Goal: Task Accomplishment & Management: Manage account settings

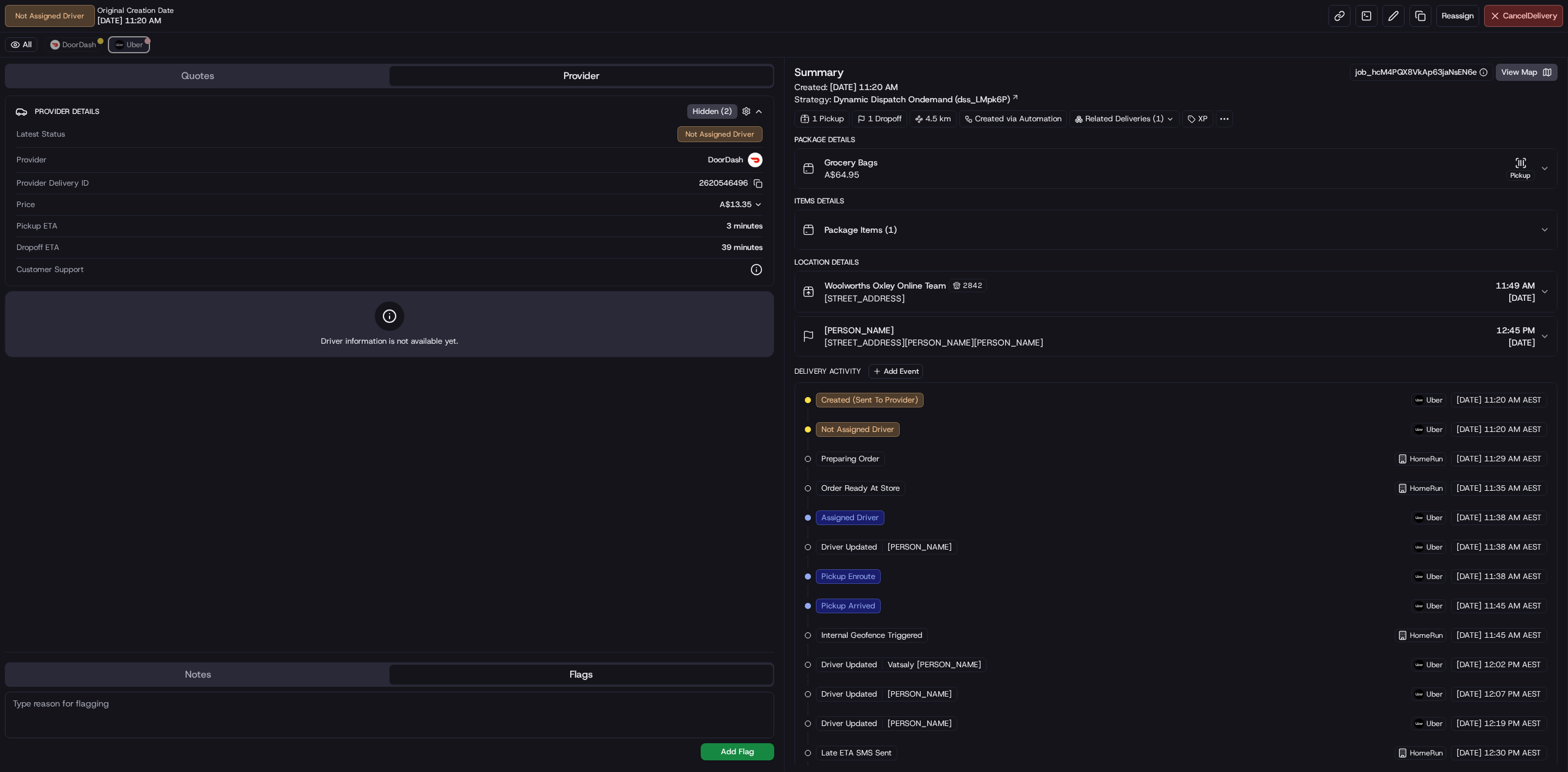
click at [121, 47] on img at bounding box center [120, 45] width 10 height 10
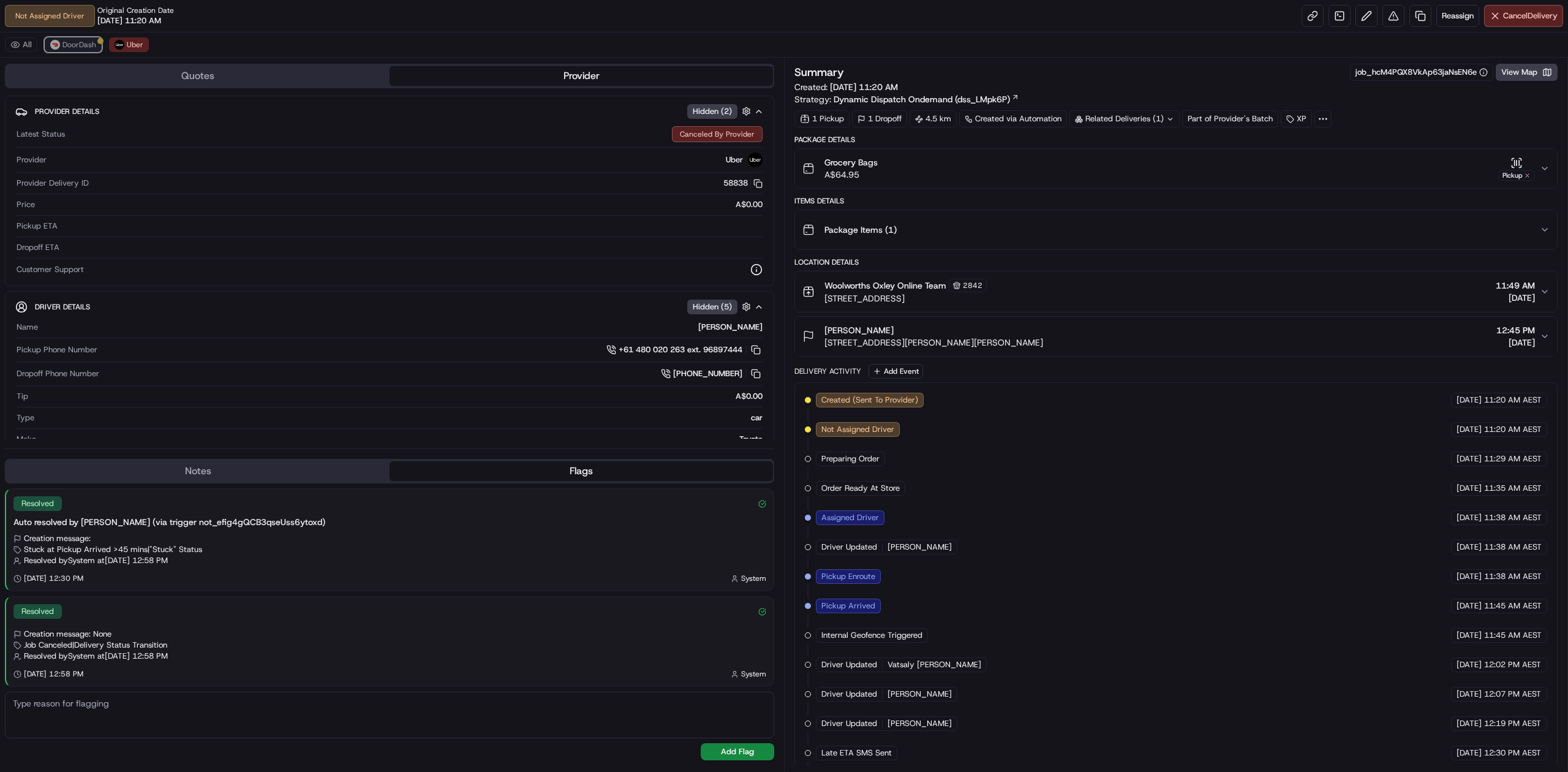
click at [94, 47] on span "DoorDash" at bounding box center [79, 45] width 34 height 10
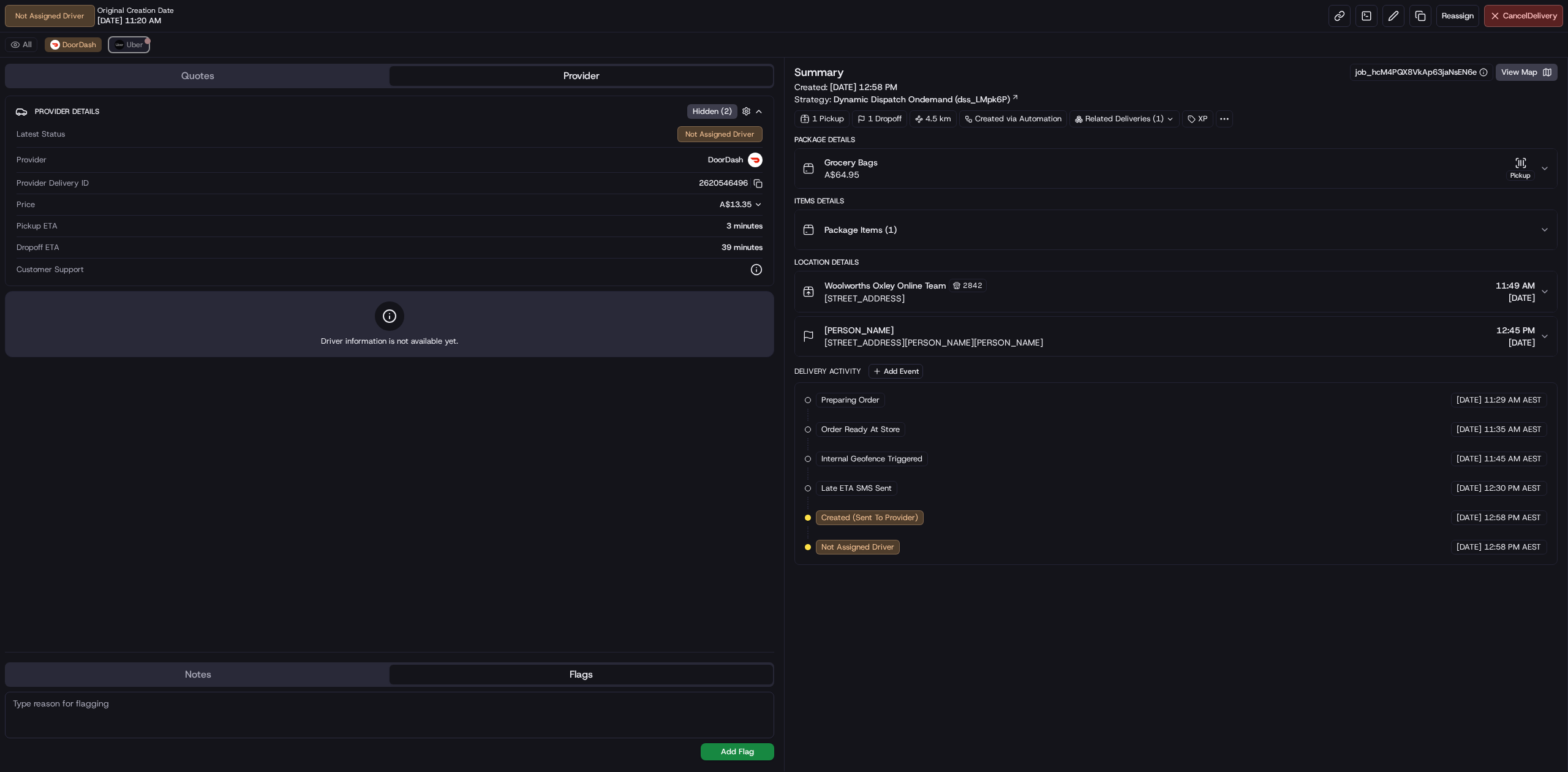
click at [128, 45] on span "Uber" at bounding box center [136, 45] width 17 height 10
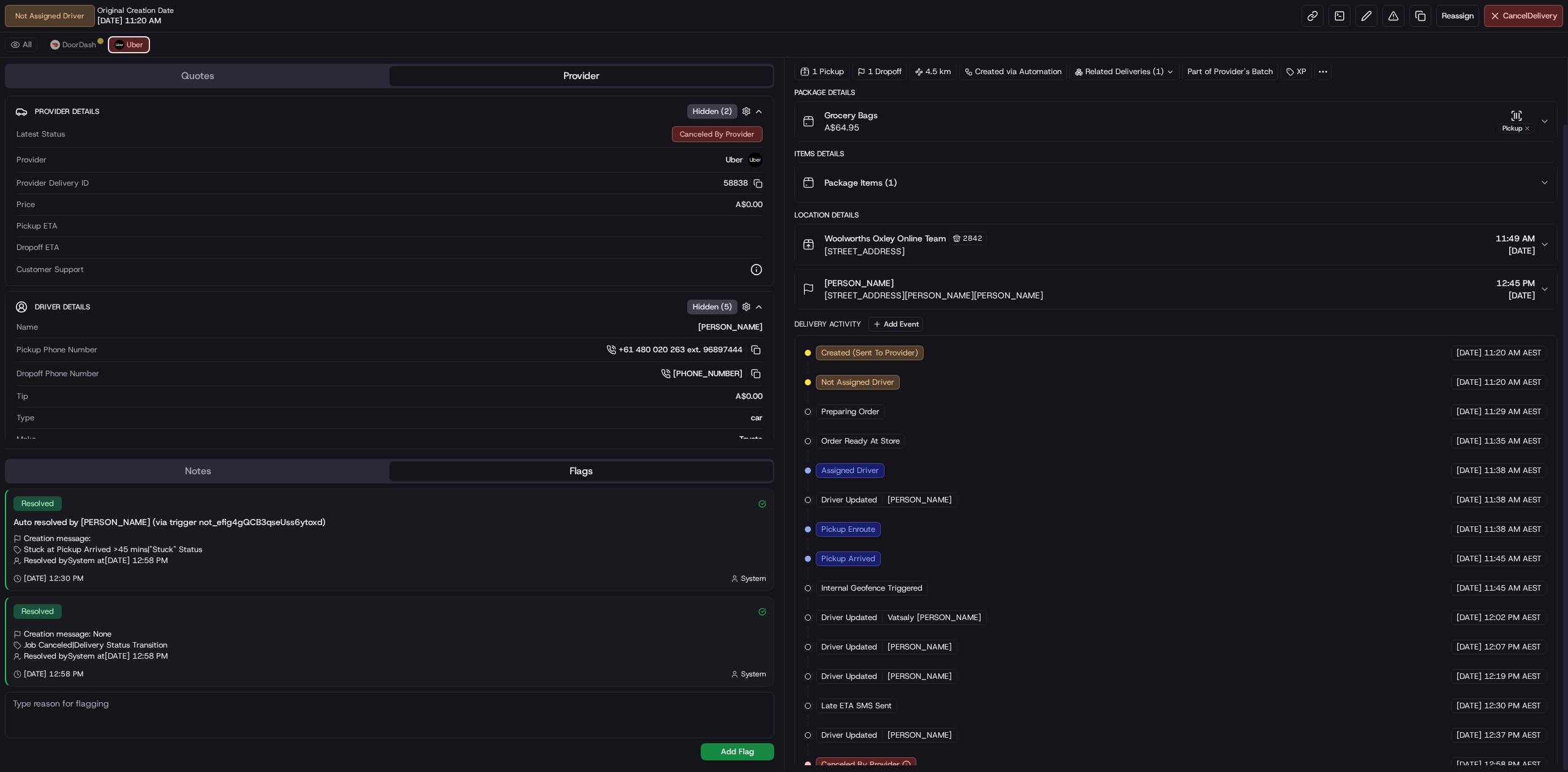
scroll to position [73, 0]
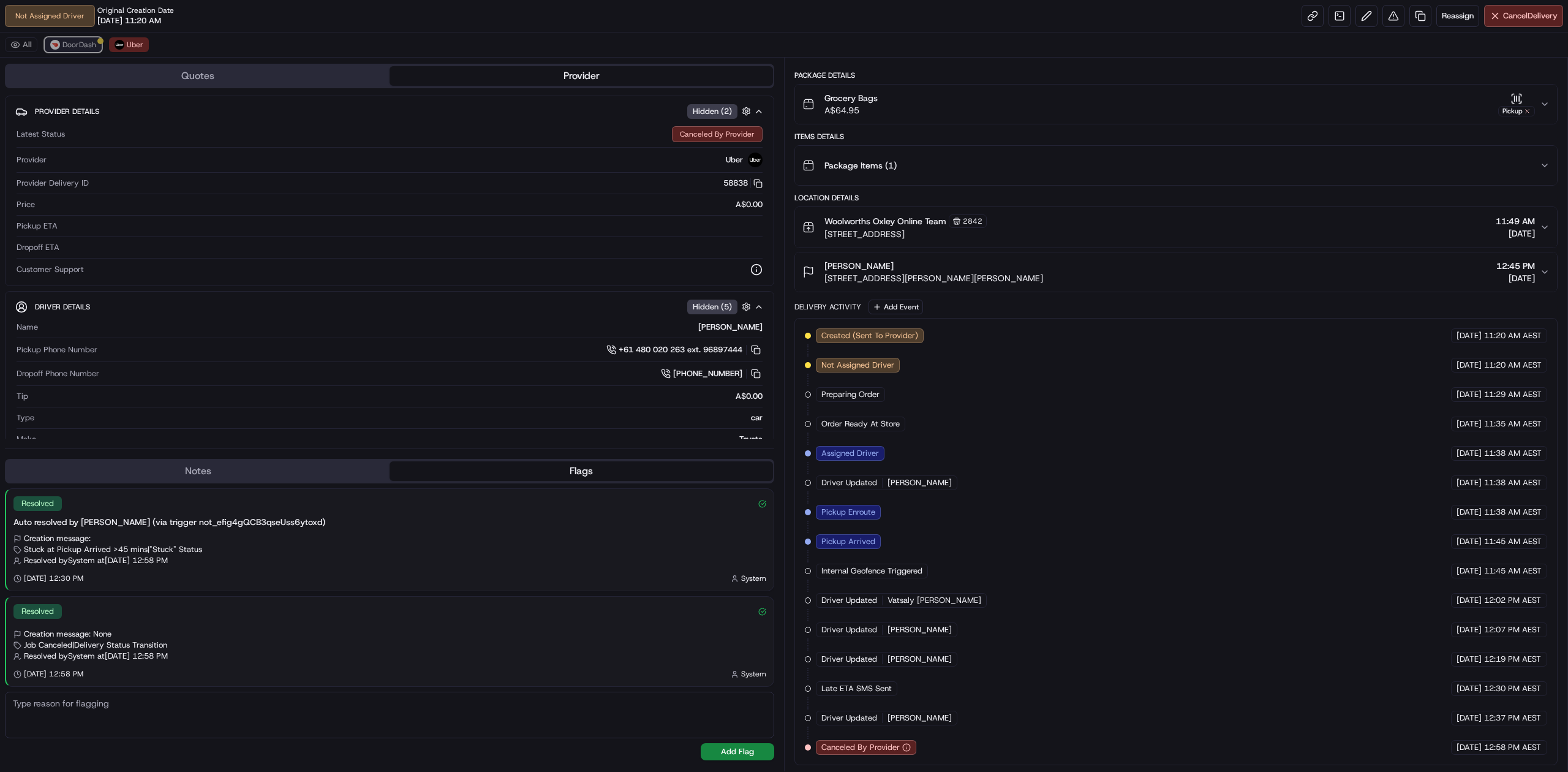
click at [71, 49] on span "DoorDash" at bounding box center [79, 45] width 34 height 10
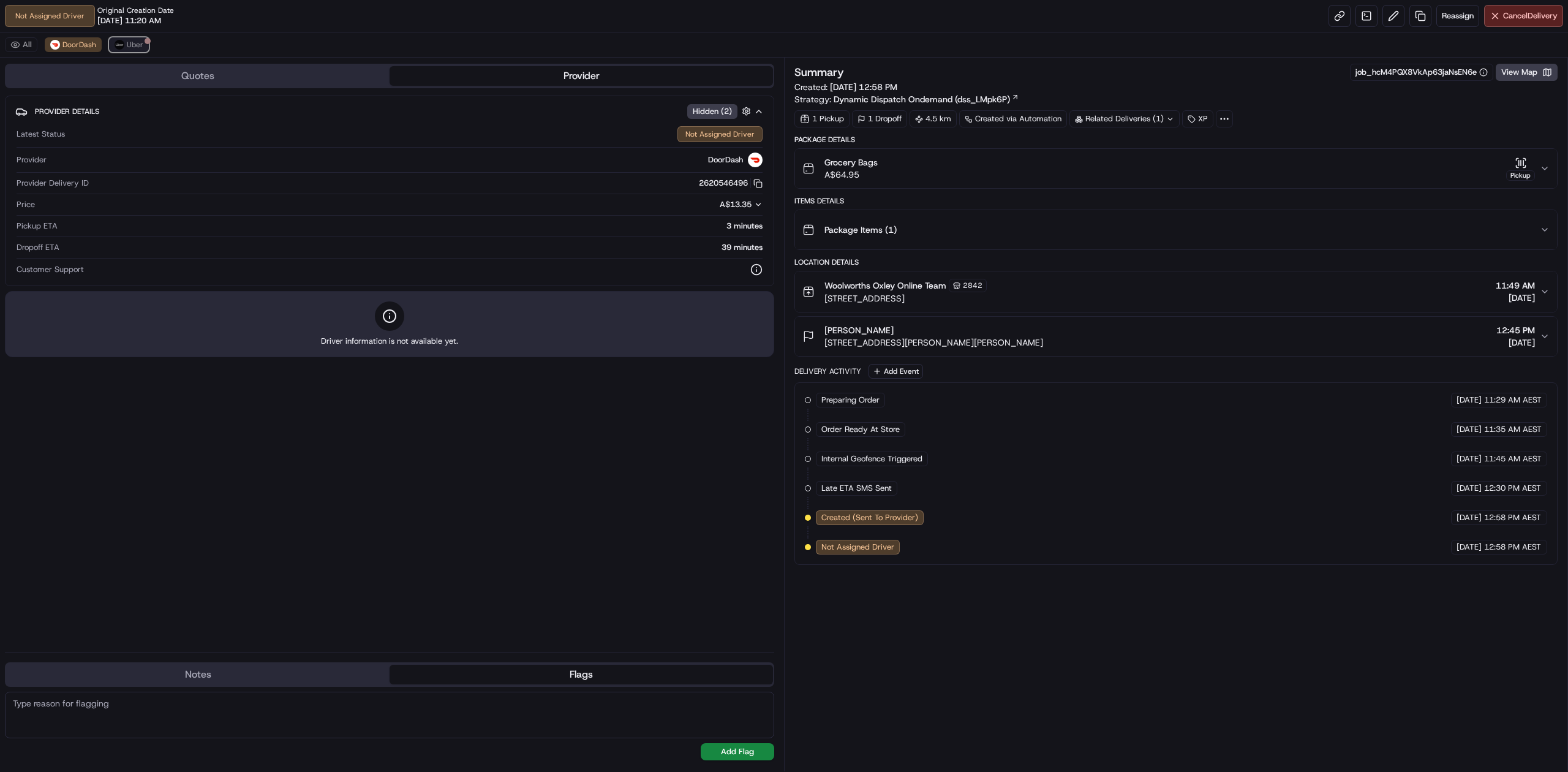
click at [141, 41] on span "Uber" at bounding box center [136, 45] width 17 height 10
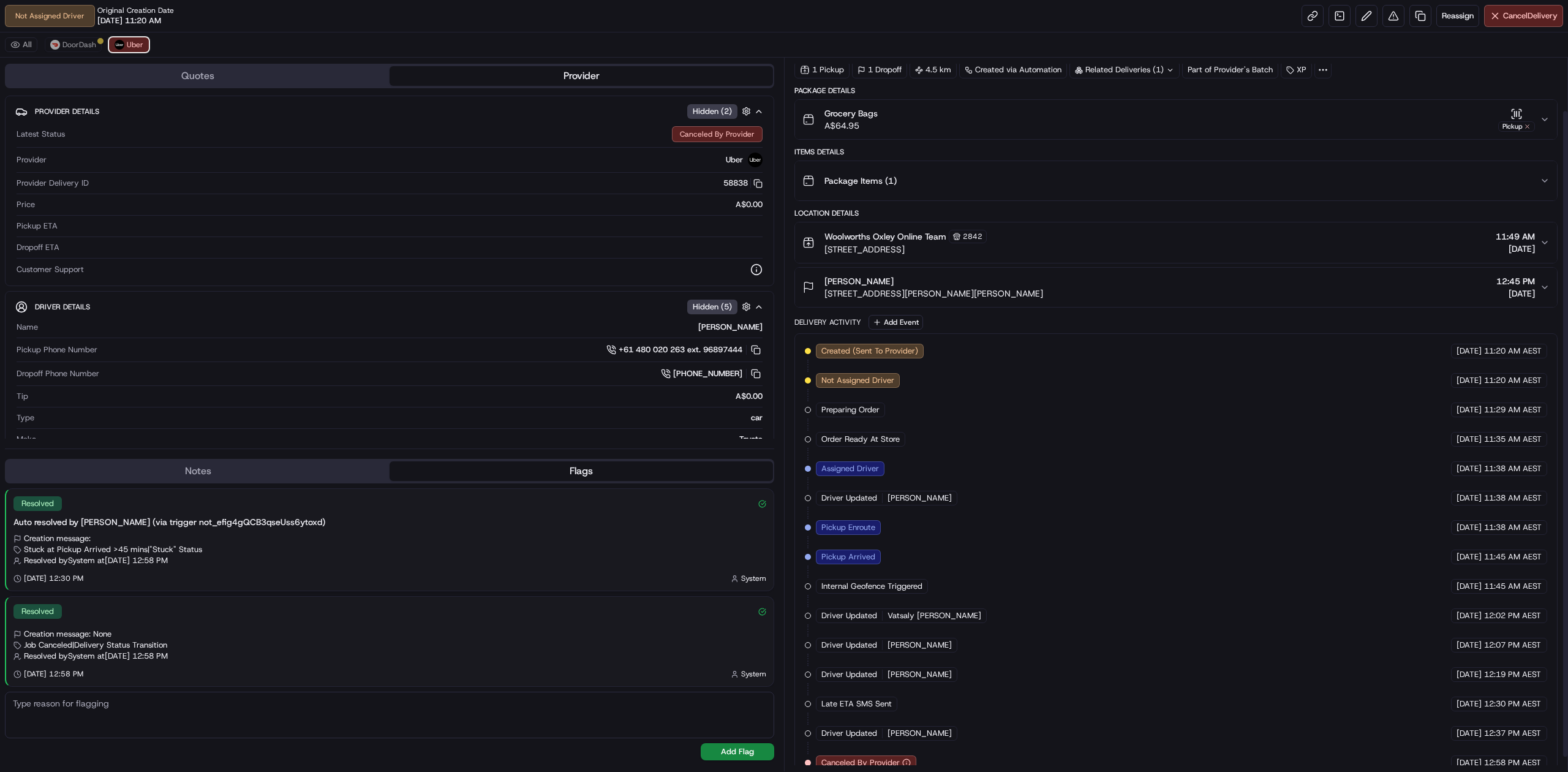
scroll to position [73, 0]
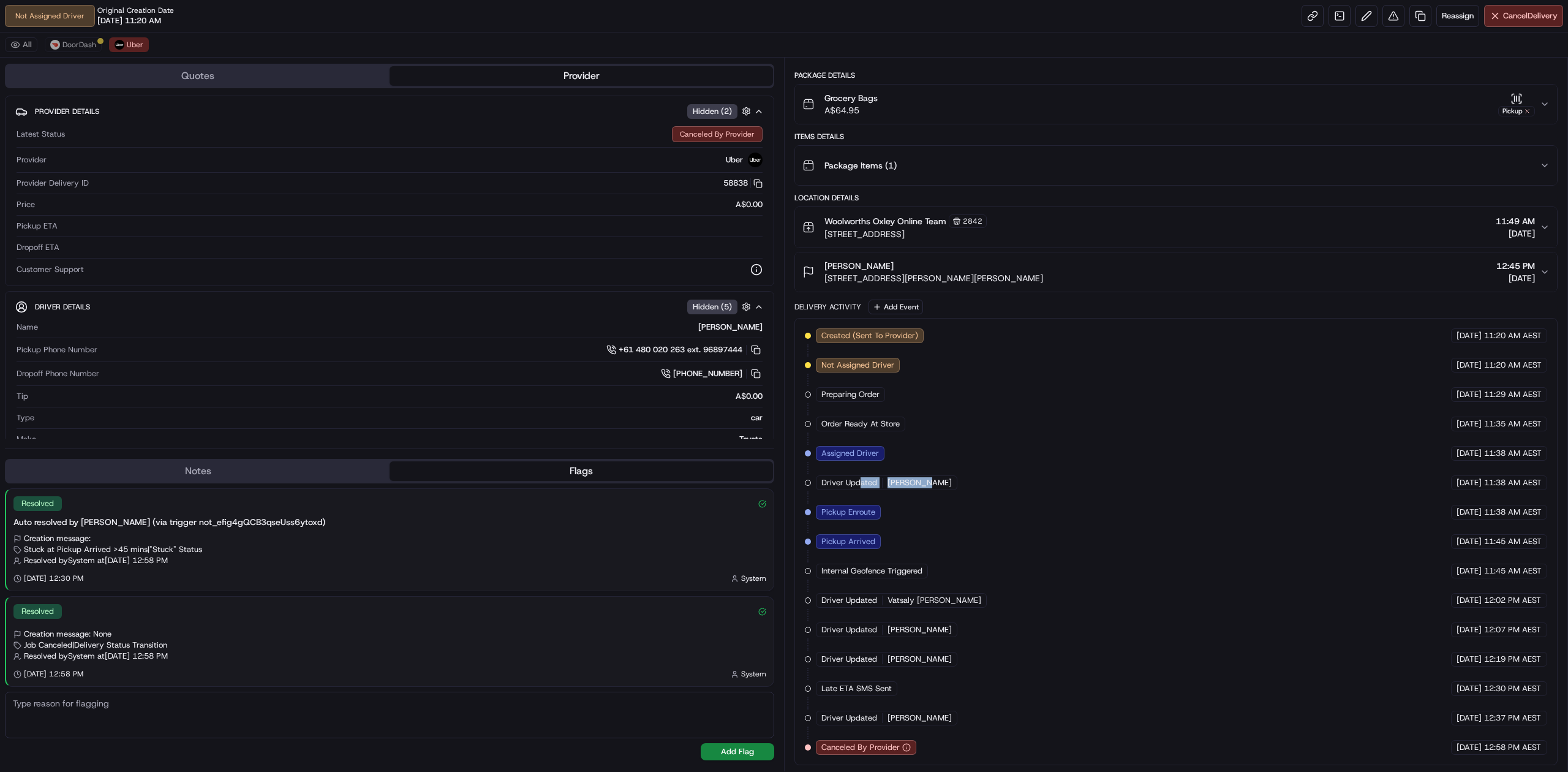
drag, startPoint x: 861, startPoint y: 478, endPoint x: 927, endPoint y: 477, distance: 66.0
click at [927, 477] on div "Driver Updated [PERSON_NAME]" at bounding box center [886, 483] width 141 height 15
click at [915, 478] on span "[PERSON_NAME]" at bounding box center [920, 482] width 64 height 11
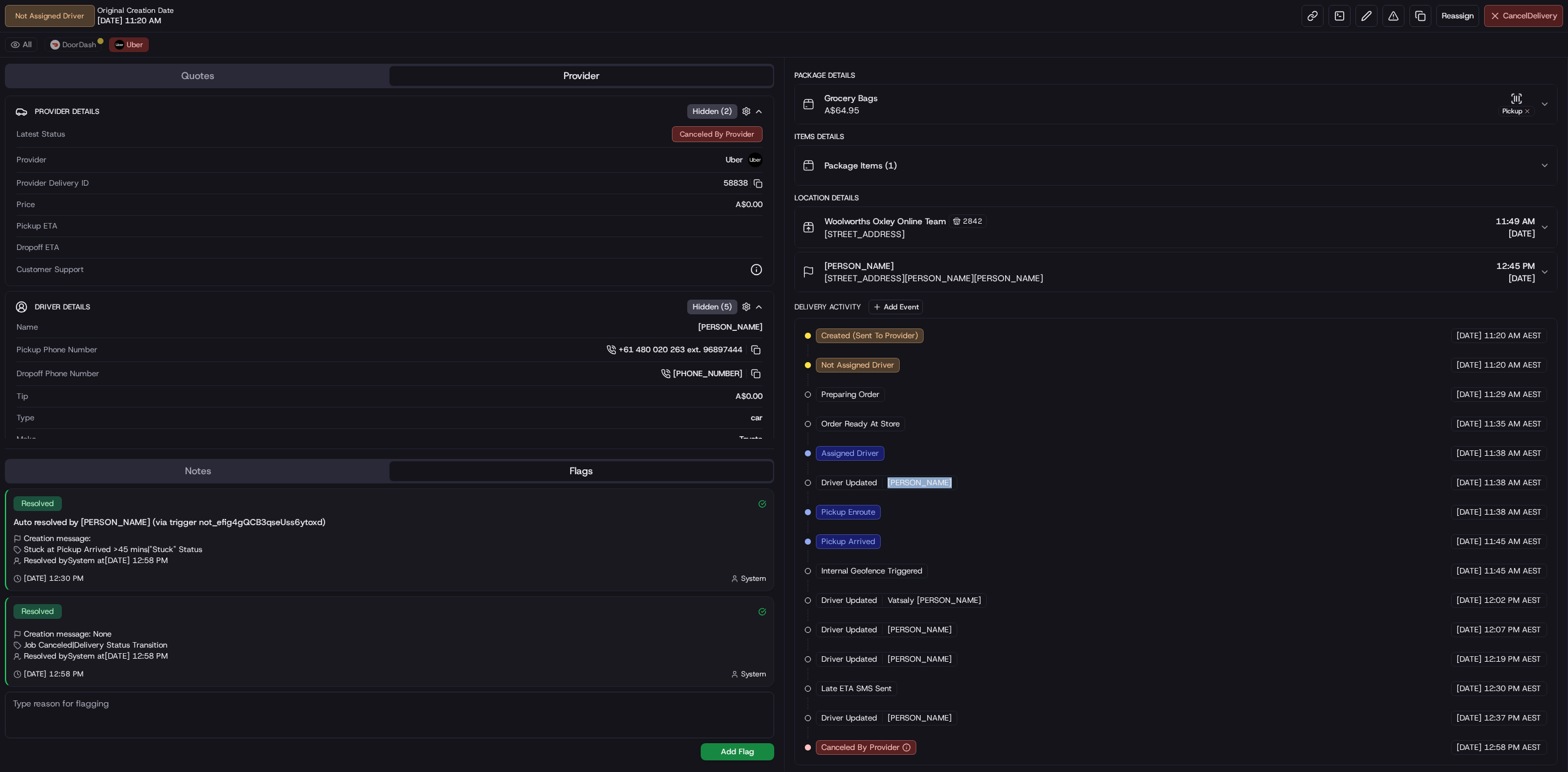
click at [1541, 12] on span "Cancel Delivery" at bounding box center [1531, 16] width 55 height 11
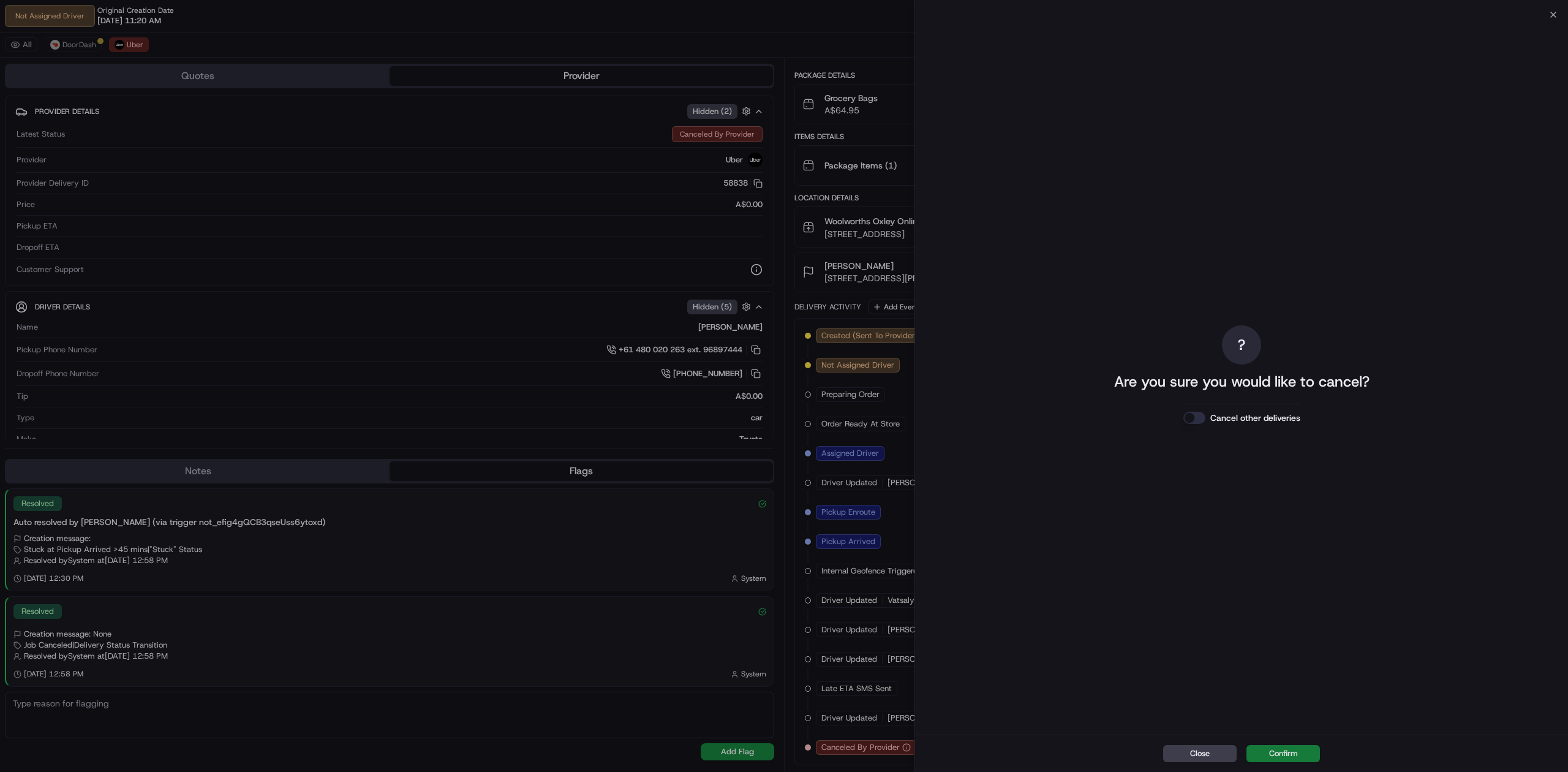
click at [1285, 763] on div "Close Confirm" at bounding box center [1241, 753] width 653 height 37
click at [1284, 758] on button "Confirm" at bounding box center [1283, 754] width 73 height 17
click at [1180, 753] on button "Close" at bounding box center [1200, 754] width 73 height 17
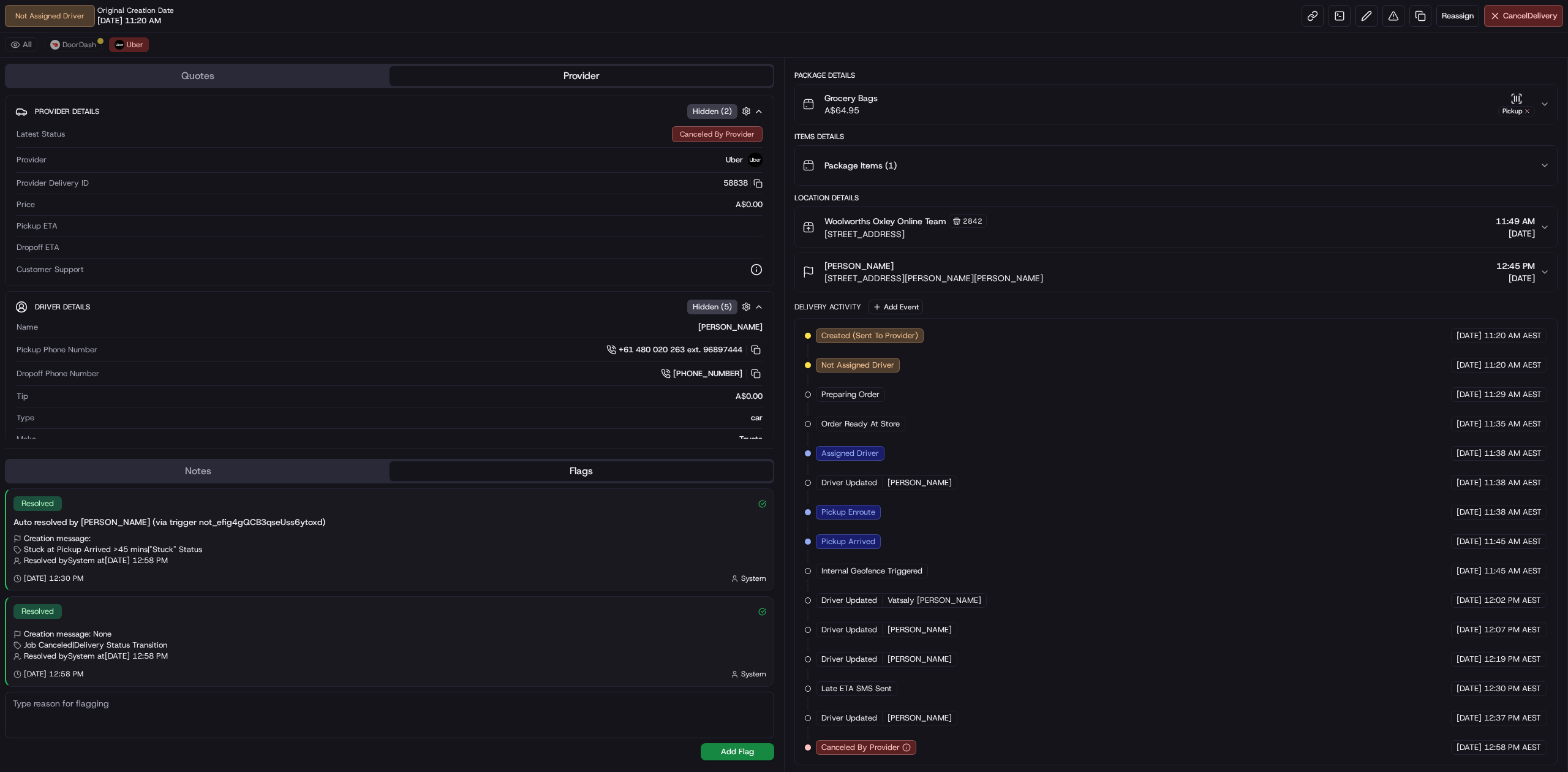
click at [67, 55] on div "All DoorDash Uber" at bounding box center [784, 45] width 1568 height 25
click at [62, 52] on button "DoorDash" at bounding box center [73, 45] width 57 height 15
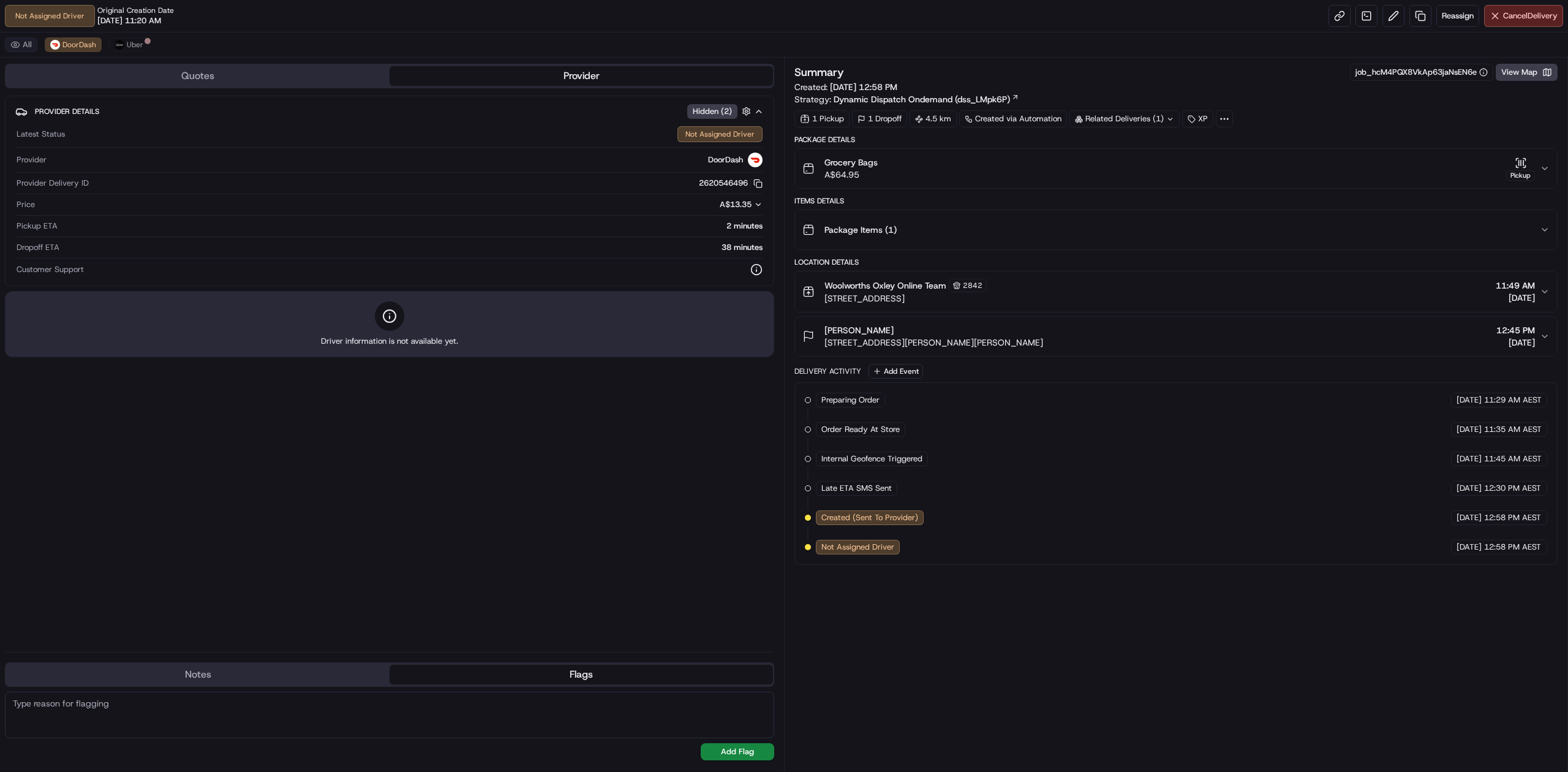
click at [13, 45] on button "All" at bounding box center [21, 45] width 32 height 15
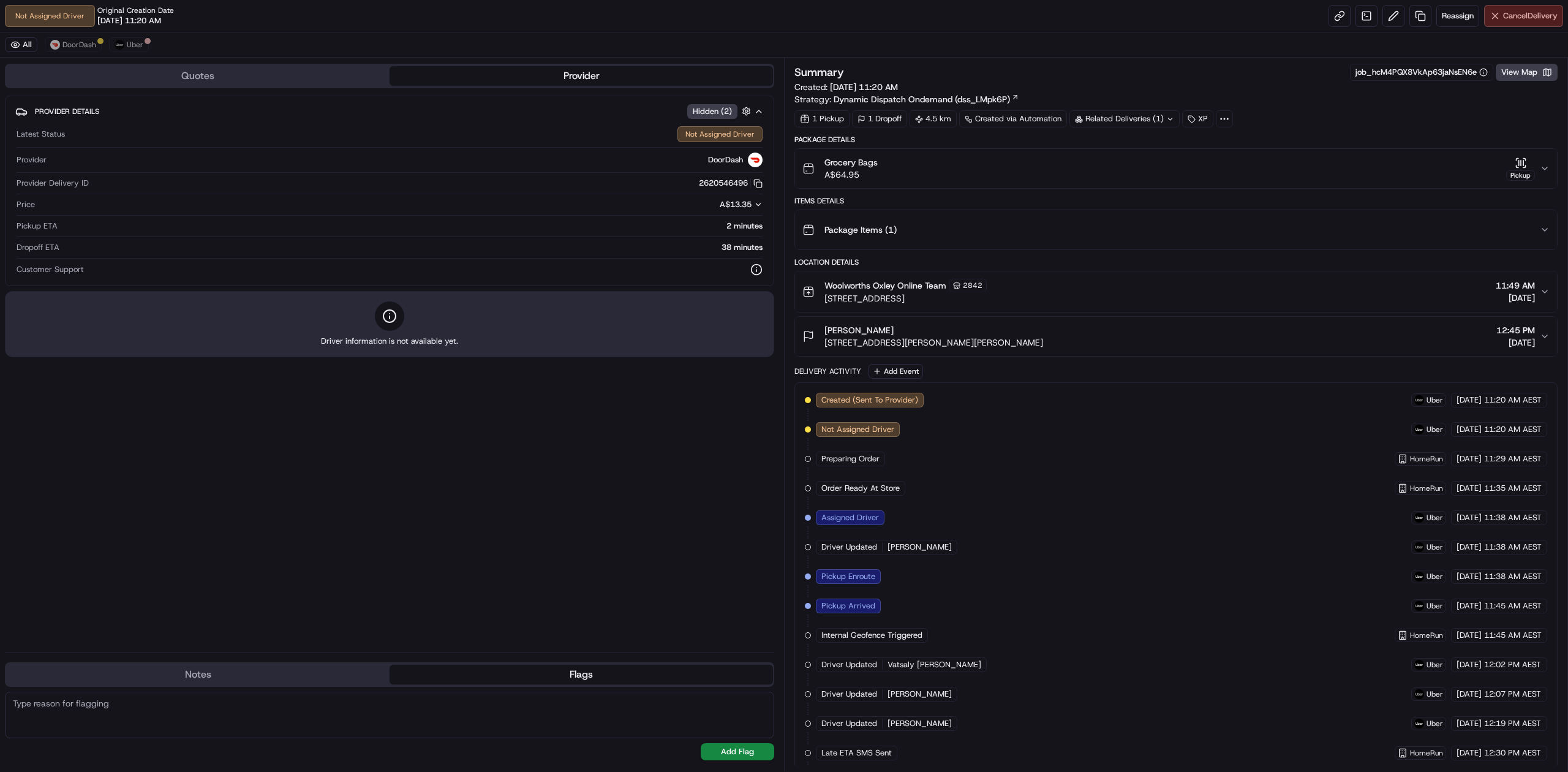
click at [1537, 8] on button "Cancel Delivery" at bounding box center [1523, 16] width 79 height 22
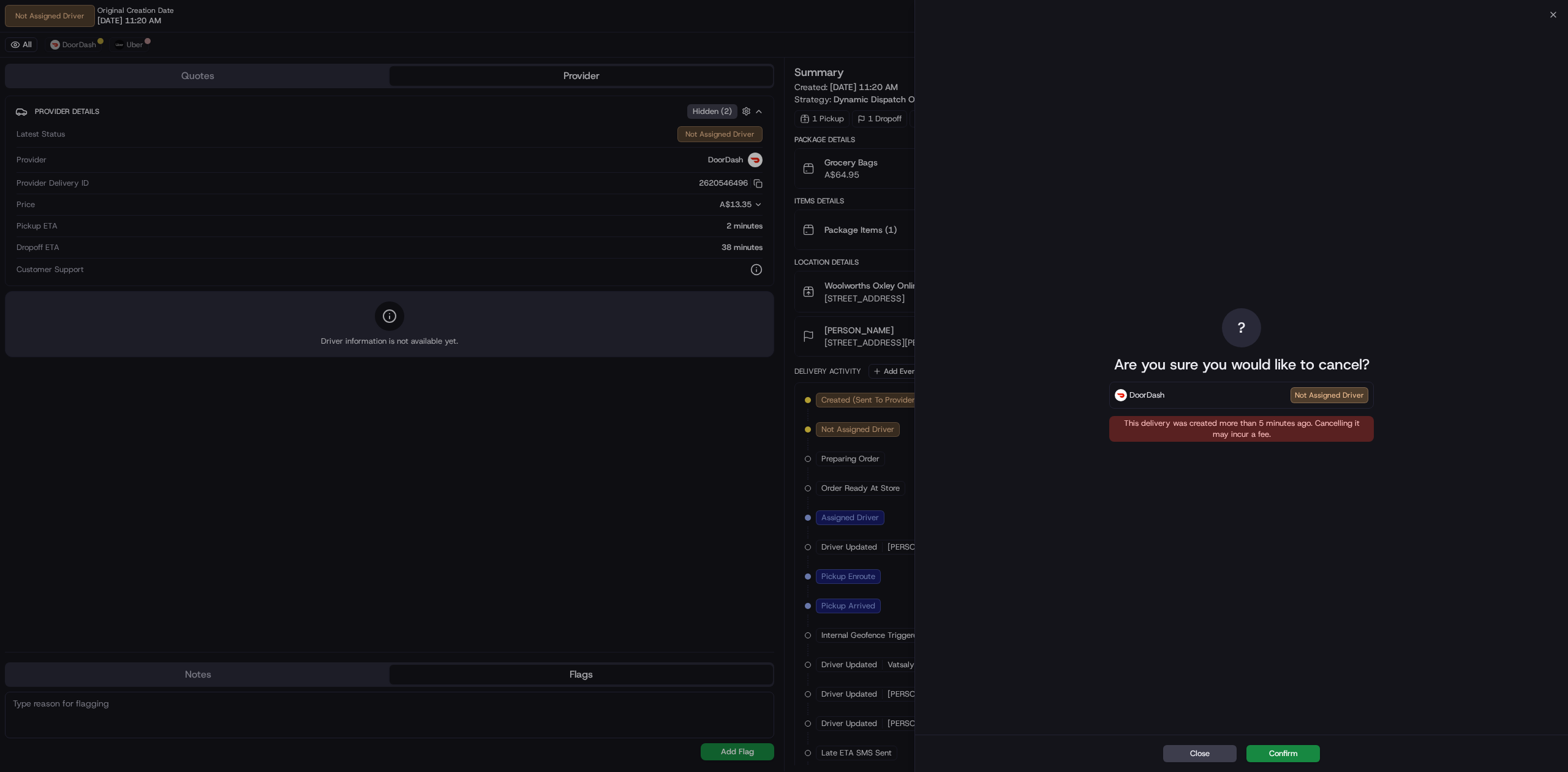
click at [1289, 750] on button "Confirm" at bounding box center [1283, 754] width 73 height 17
